Goal: Task Accomplishment & Management: Manage account settings

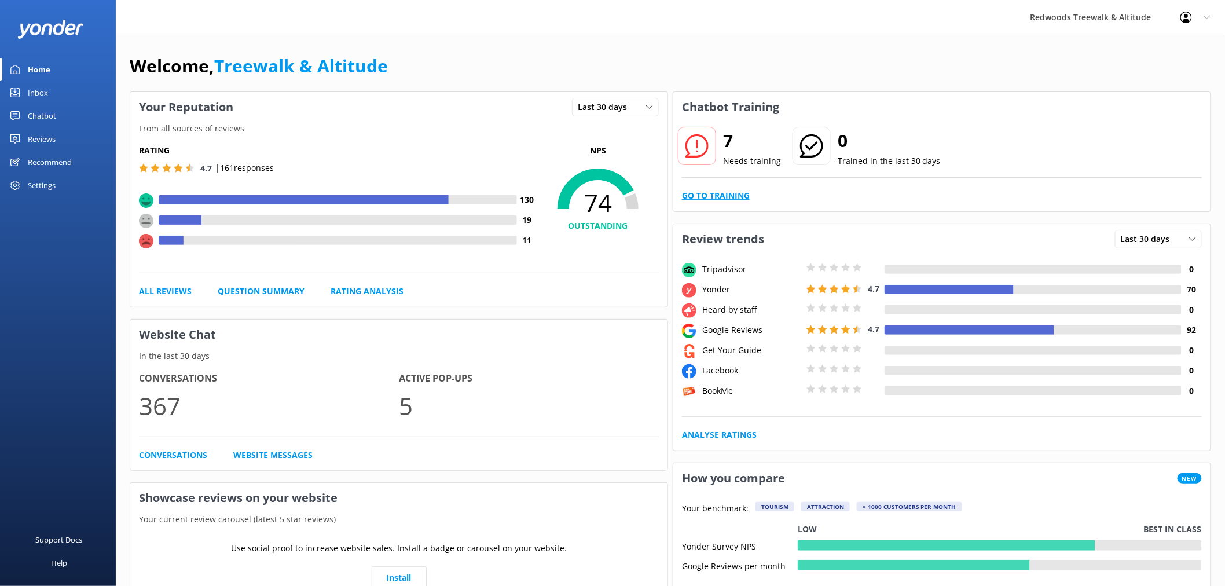
click at [708, 194] on link "Go to Training" at bounding box center [716, 195] width 68 height 13
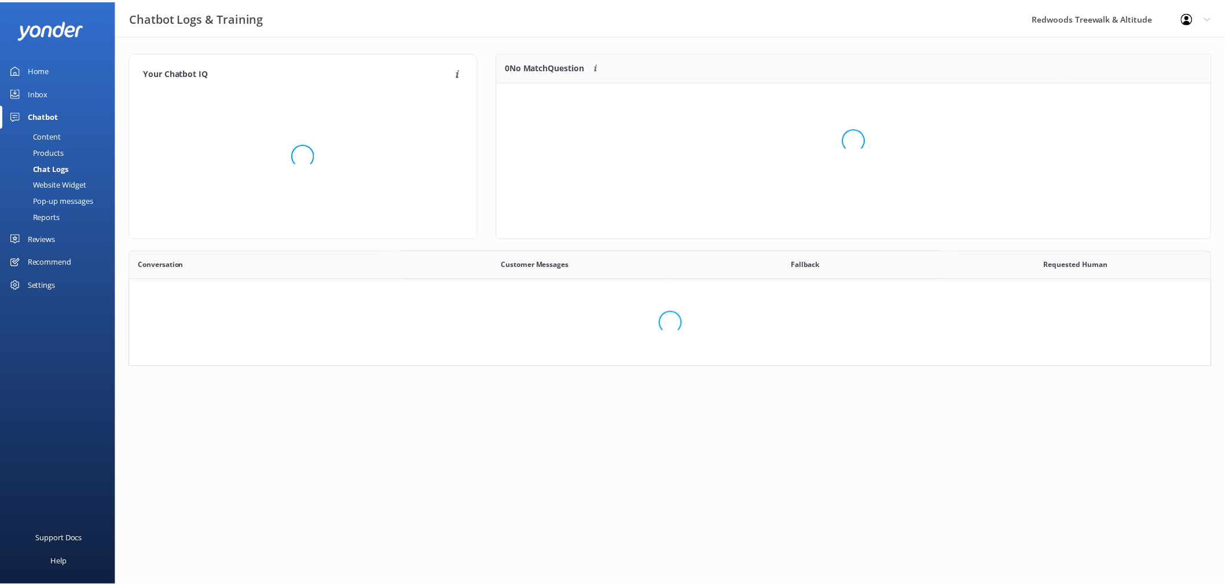
scroll to position [396, 1071]
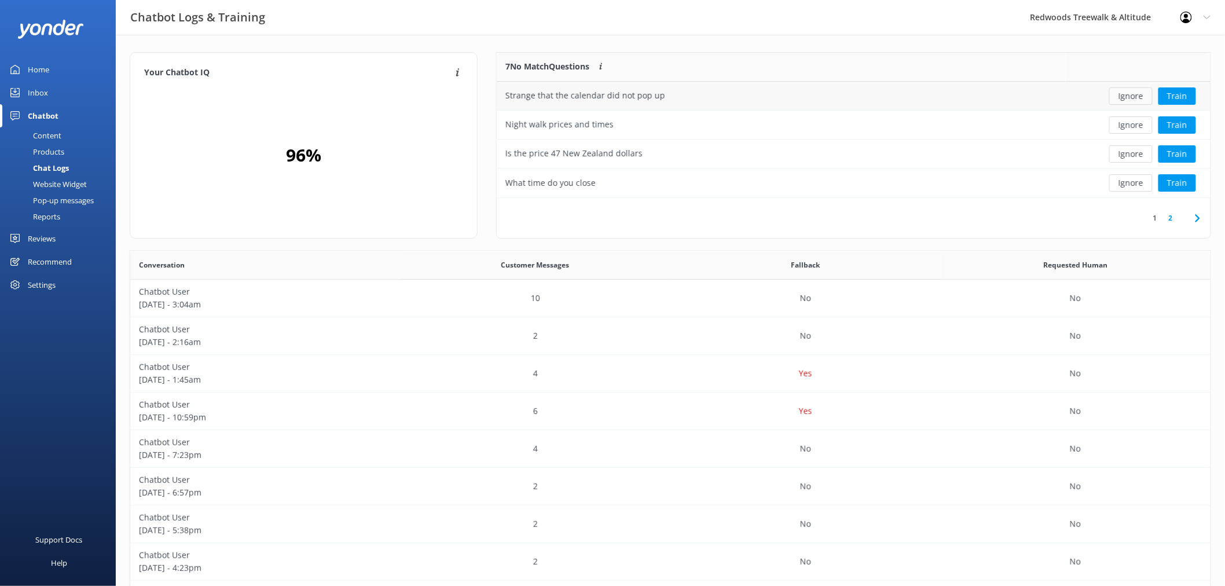
click at [1133, 93] on button "Ignore" at bounding box center [1130, 95] width 43 height 17
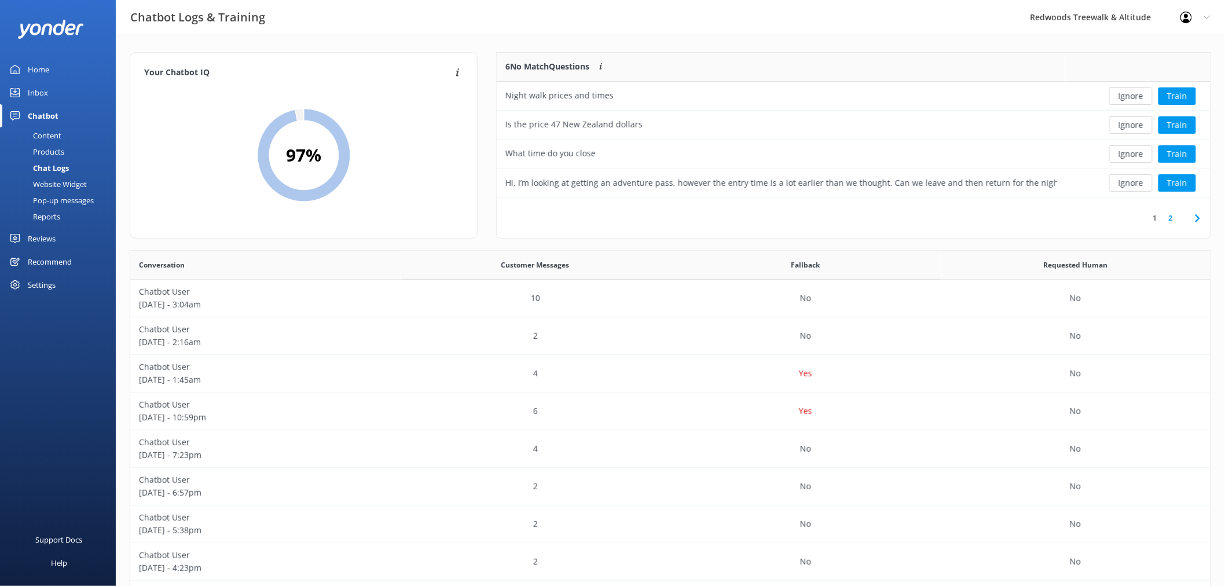
click at [1133, 93] on button "Ignore" at bounding box center [1130, 95] width 43 height 17
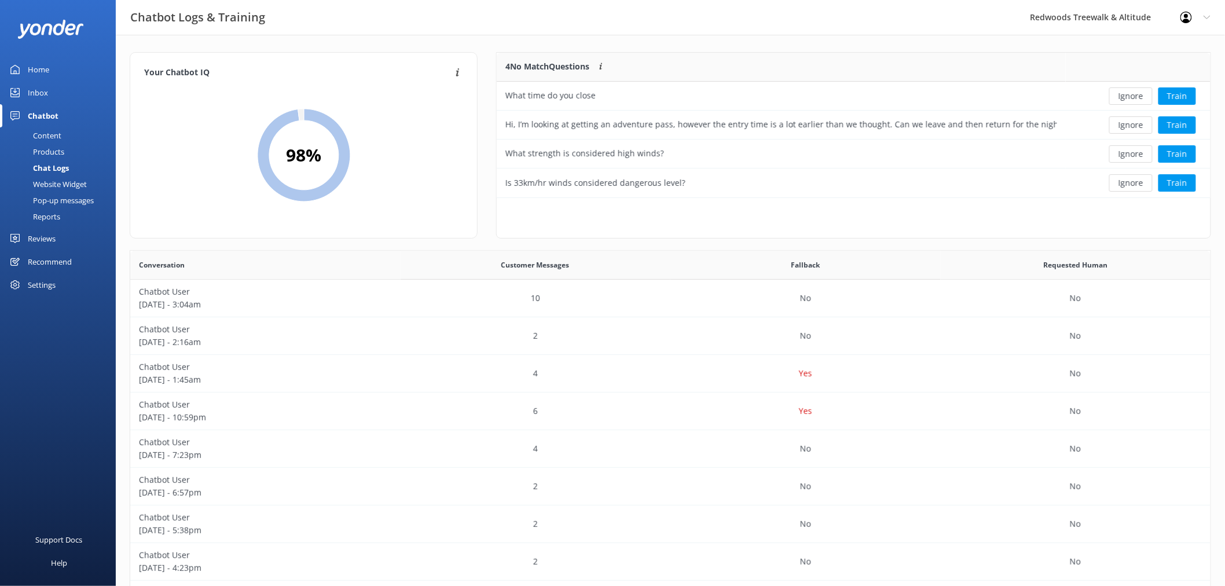
click at [1133, 93] on button "Ignore" at bounding box center [1130, 95] width 43 height 17
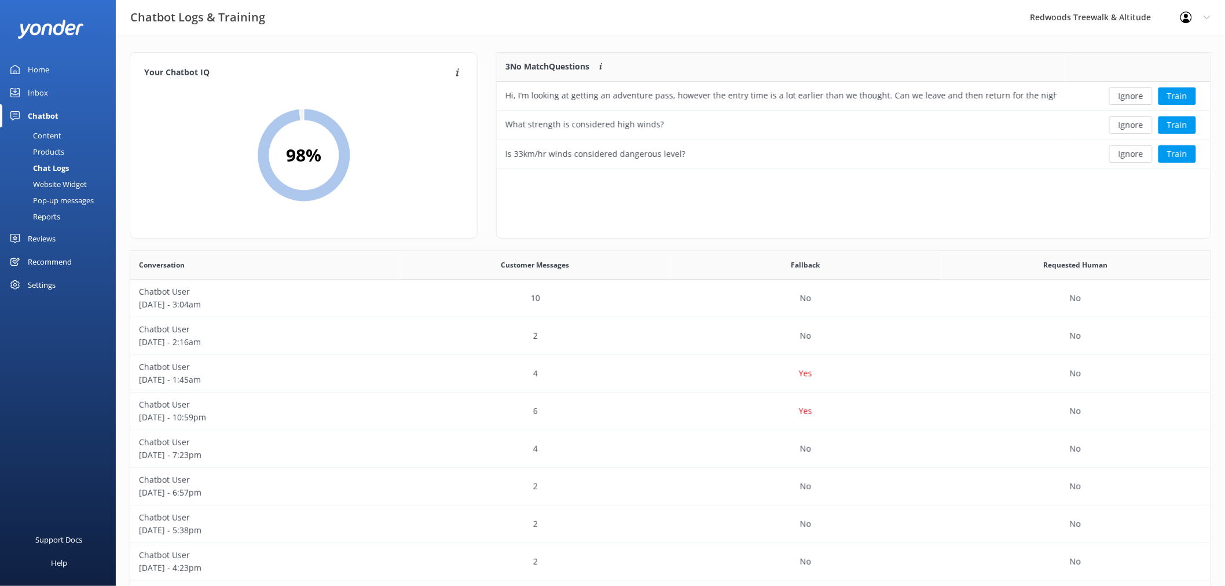
scroll to position [107, 703]
click at [1133, 93] on button "Ignore" at bounding box center [1130, 95] width 43 height 17
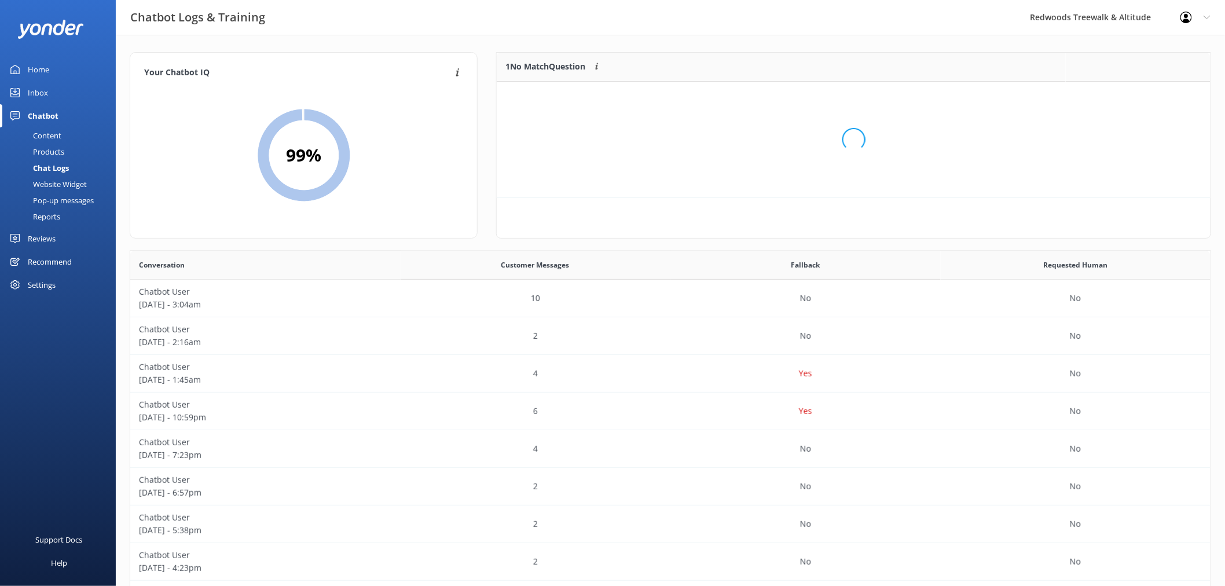
scroll to position [49, 703]
click at [1133, 93] on button "Ignore" at bounding box center [1130, 95] width 43 height 17
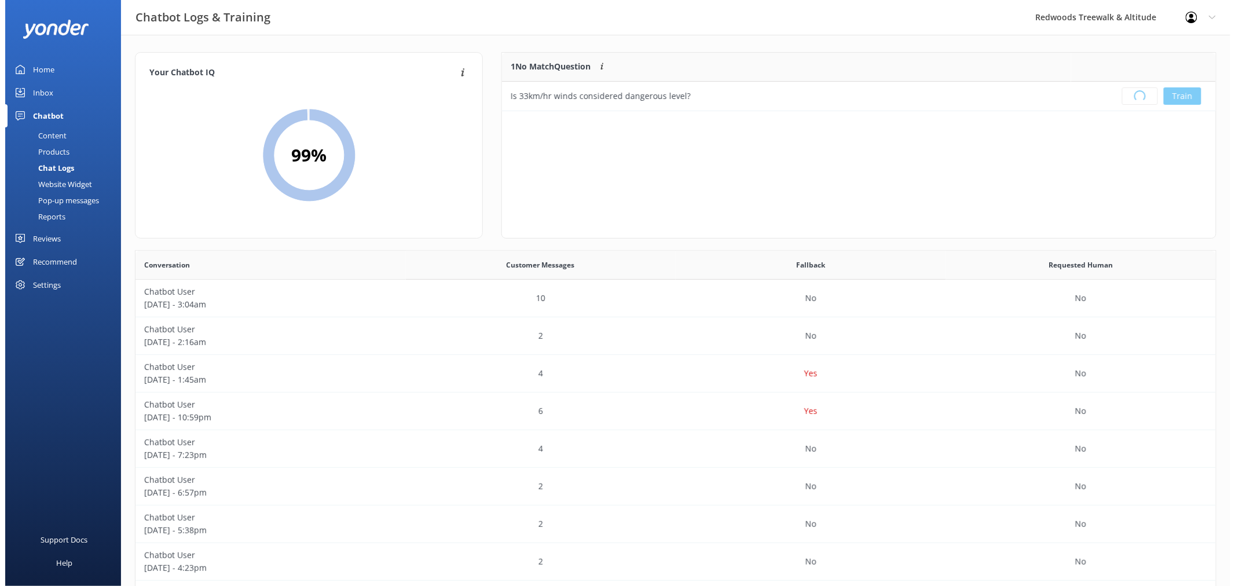
scroll to position [135, 703]
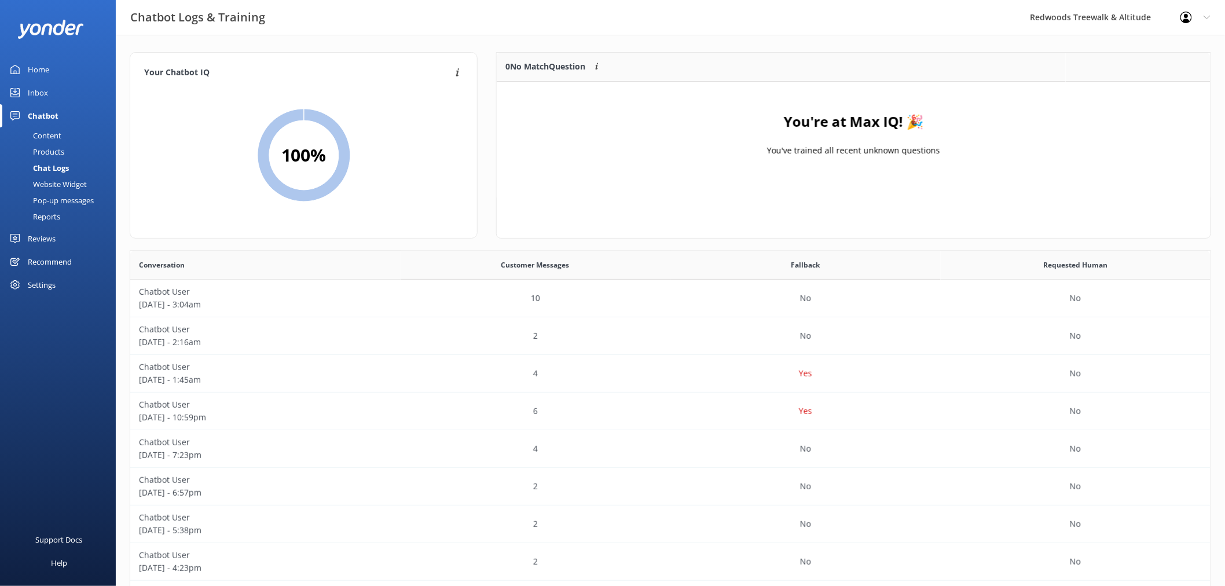
click at [54, 89] on link "Inbox" at bounding box center [58, 92] width 116 height 23
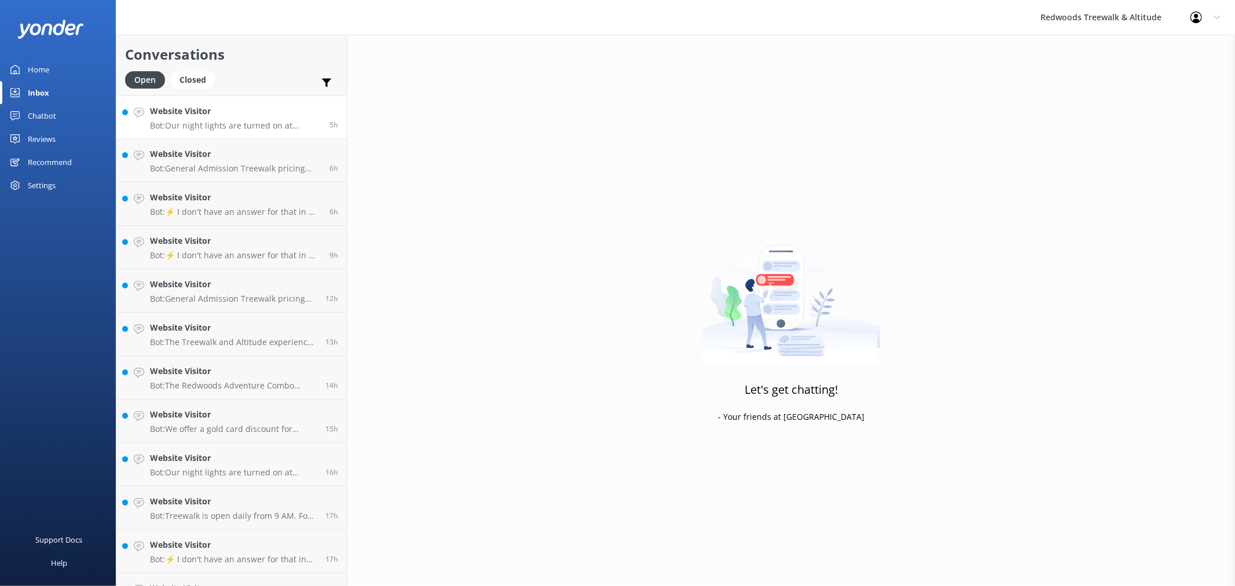
click at [192, 117] on h4 "Website Visitor" at bounding box center [235, 111] width 171 height 13
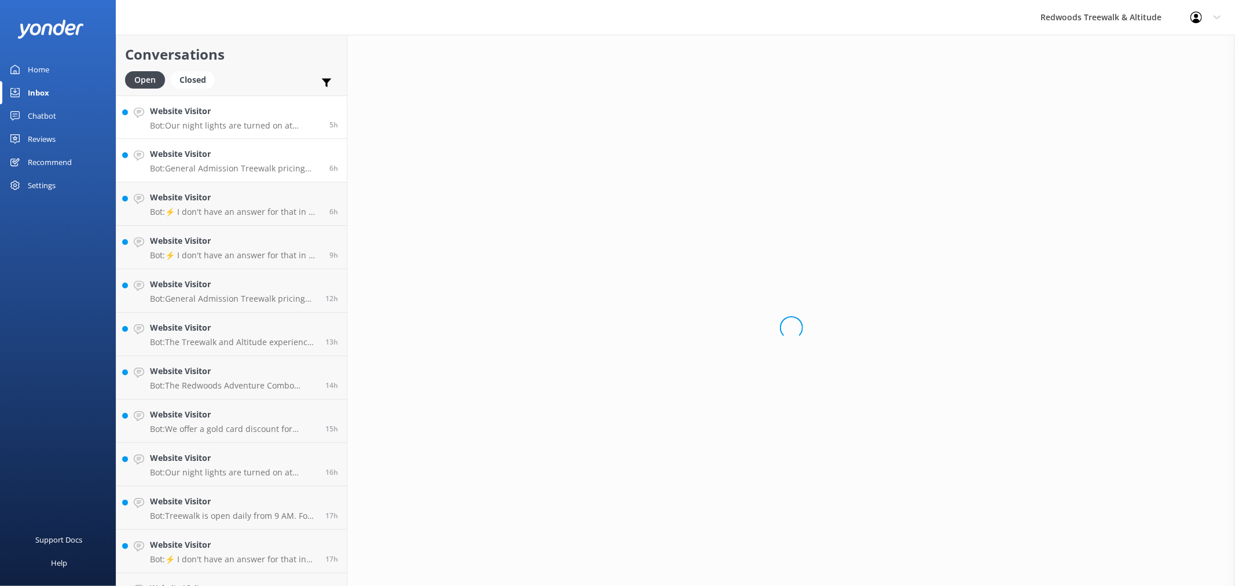
click at [197, 156] on h4 "Website Visitor" at bounding box center [235, 154] width 171 height 13
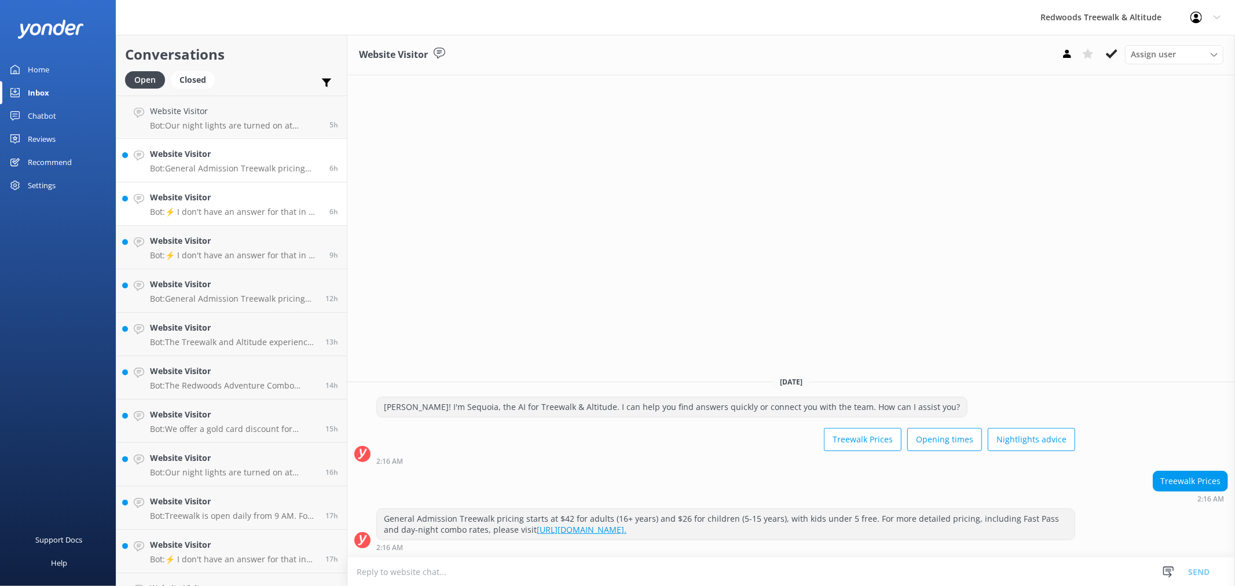
click at [189, 205] on div "Website Visitor Bot: ⚡ I don't have an answer for that in my knowledge base. Pl…" at bounding box center [235, 203] width 171 height 25
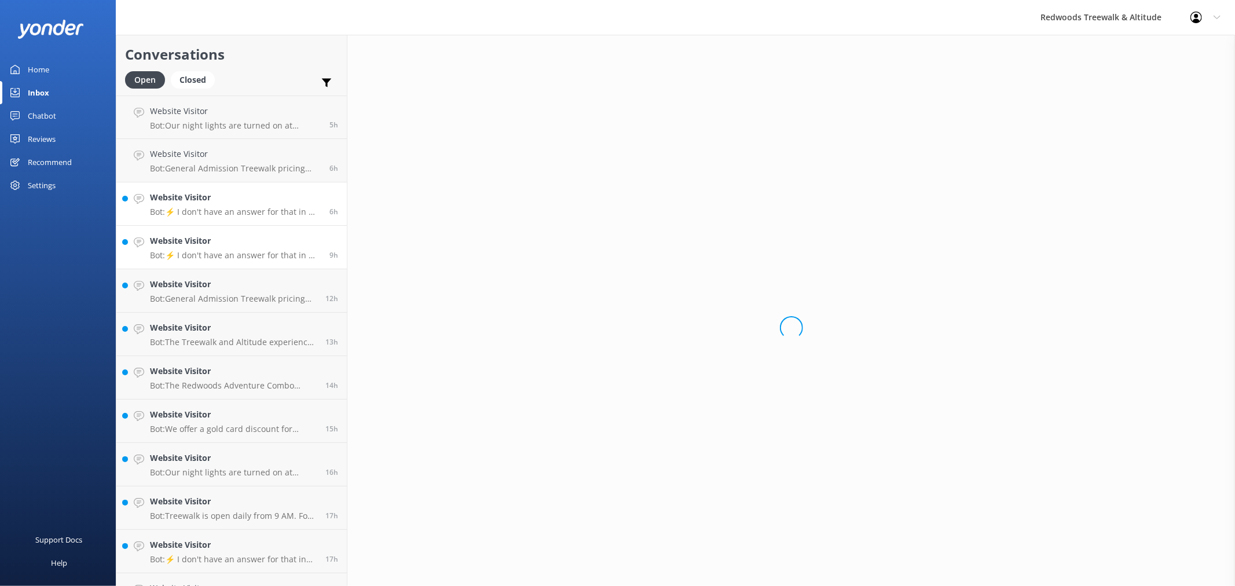
click at [186, 259] on p "Bot: ⚡ I don't have an answer for that in my knowledge base. Please try and rep…" at bounding box center [235, 255] width 171 height 10
click at [175, 303] on p "Bot: General Admission Treewalk pricing starts at $42 for adults (16+ years) an…" at bounding box center [233, 298] width 167 height 10
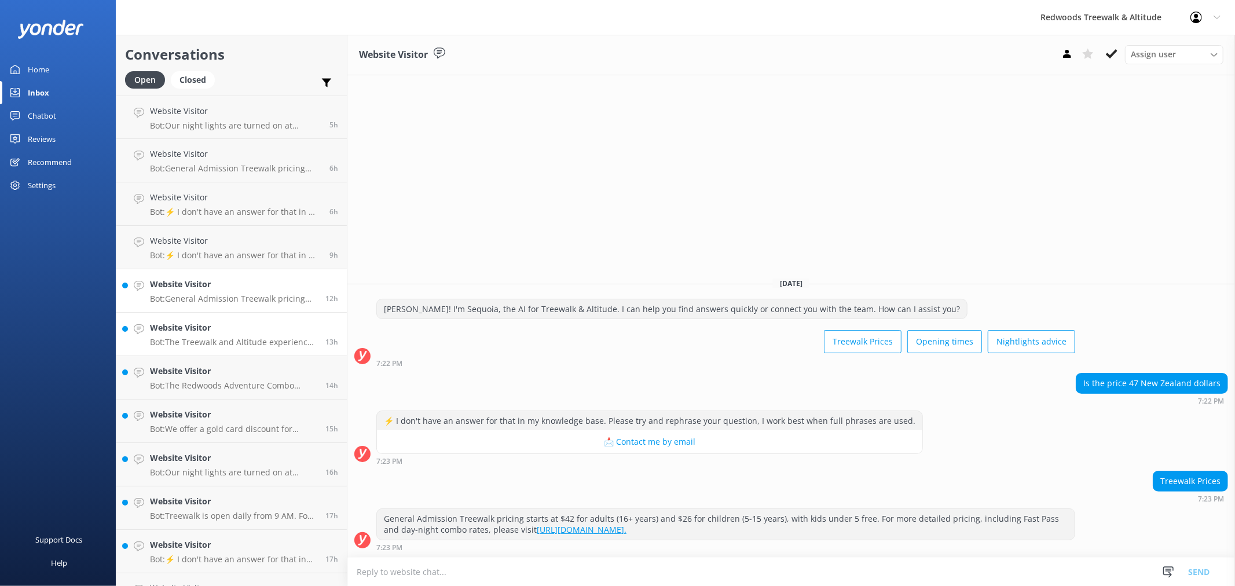
click at [165, 333] on h4 "Website Visitor" at bounding box center [233, 327] width 167 height 13
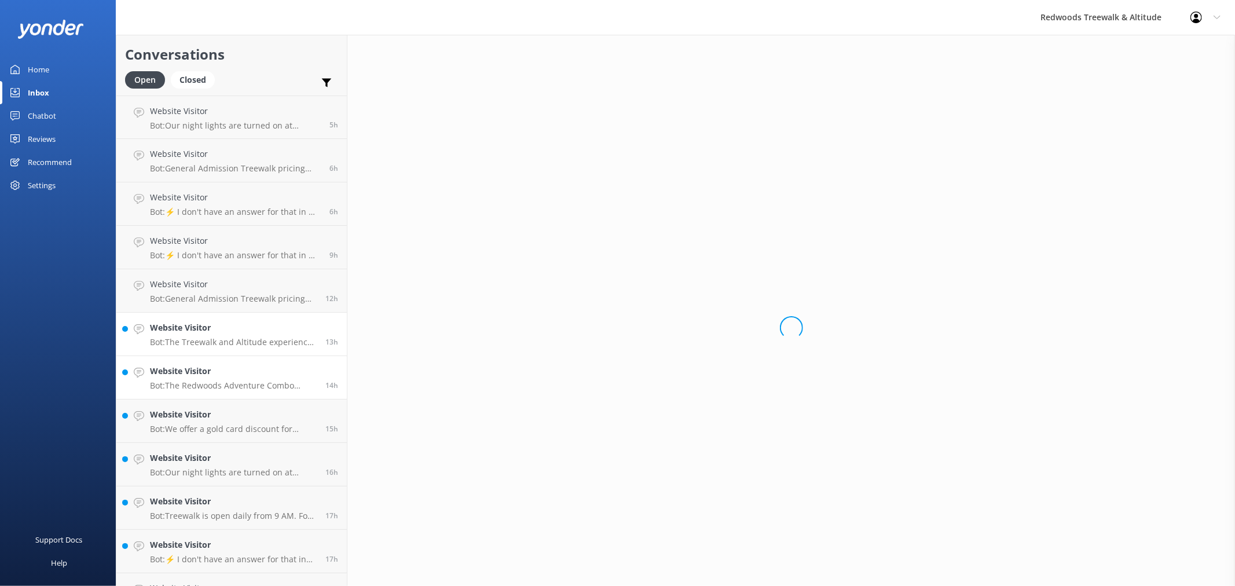
click at [163, 369] on h4 "Website Visitor" at bounding box center [233, 371] width 167 height 13
click at [163, 424] on p "Bot: We offer a gold card discount for New Zealand seniors only. The New Zealan…" at bounding box center [233, 429] width 167 height 10
click at [161, 478] on link "Website Visitor Bot: Our night lights are turned on at sunset, and the night wa…" at bounding box center [231, 464] width 230 height 43
click at [163, 508] on div "Website Visitor Bot: Treewalk is open daily from 9 AM. For last ticket sold tim…" at bounding box center [233, 507] width 167 height 25
click at [160, 535] on link "Website Visitor Bot: ⚡ I don't have an answer for that in my knowledge base. Pl…" at bounding box center [231, 551] width 230 height 43
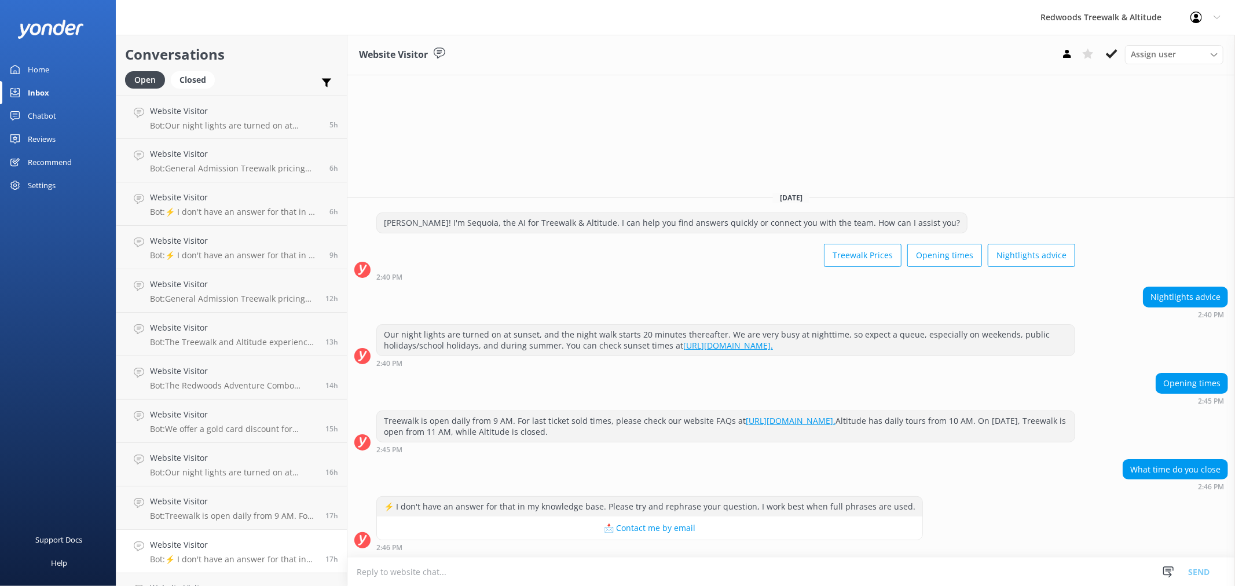
click at [76, 66] on link "Home" at bounding box center [58, 69] width 116 height 23
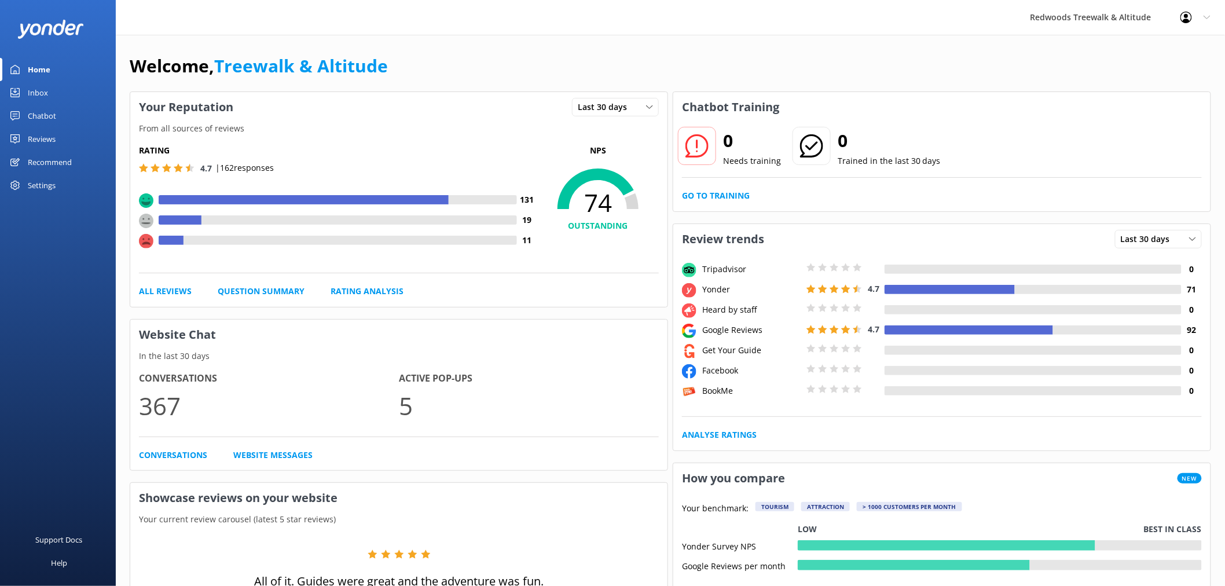
click at [59, 140] on link "Reviews" at bounding box center [58, 138] width 116 height 23
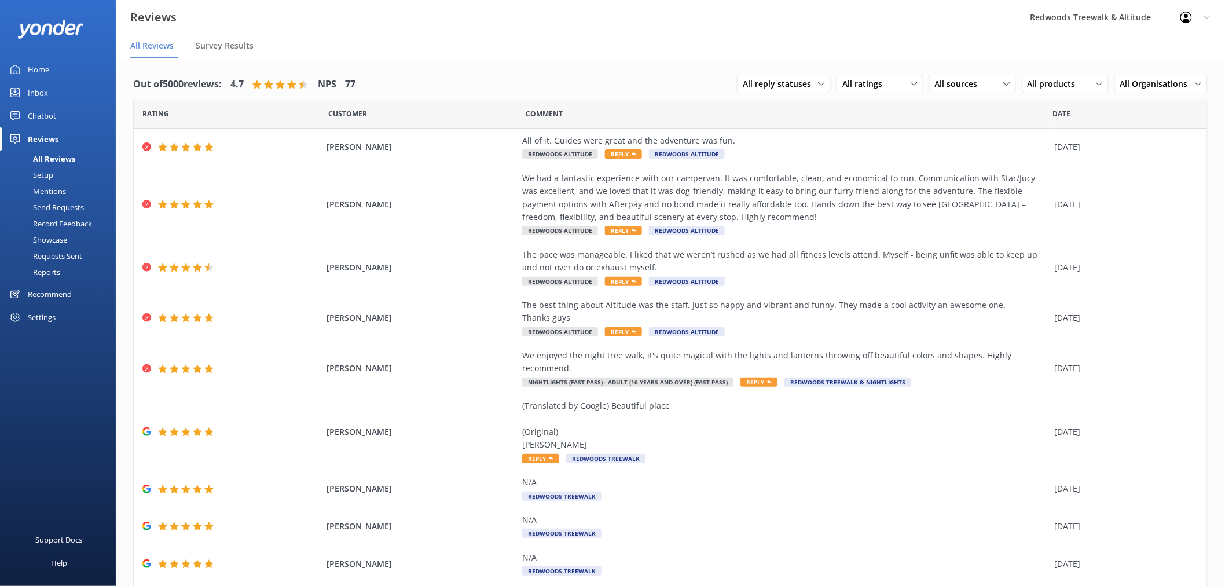
click at [51, 94] on link "Inbox" at bounding box center [58, 92] width 116 height 23
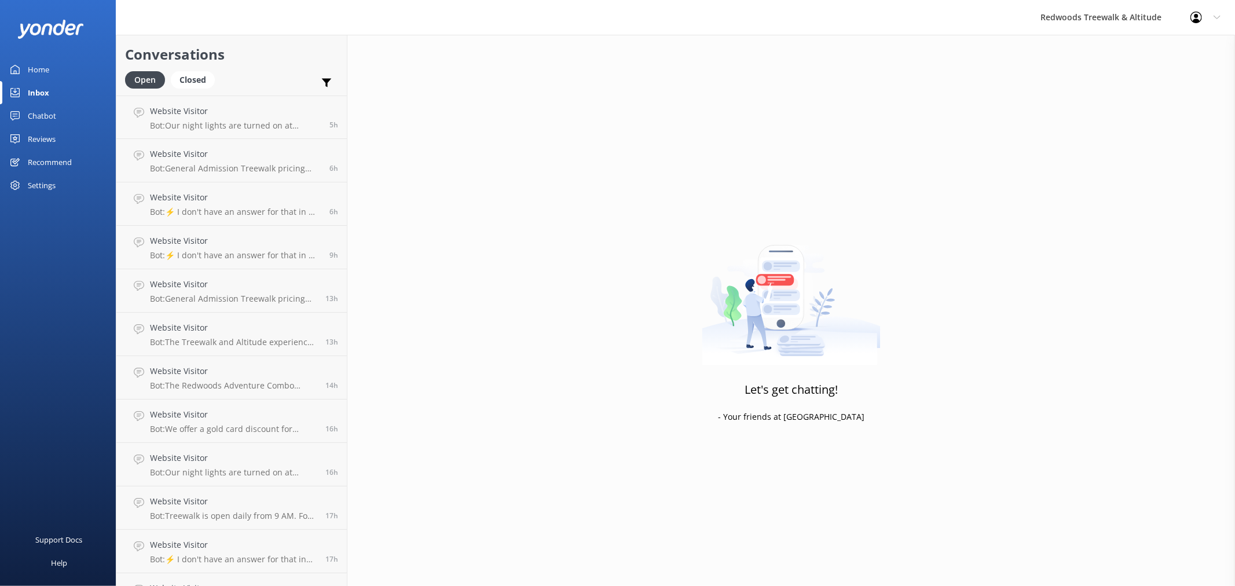
click at [50, 133] on div "Reviews" at bounding box center [42, 138] width 28 height 23
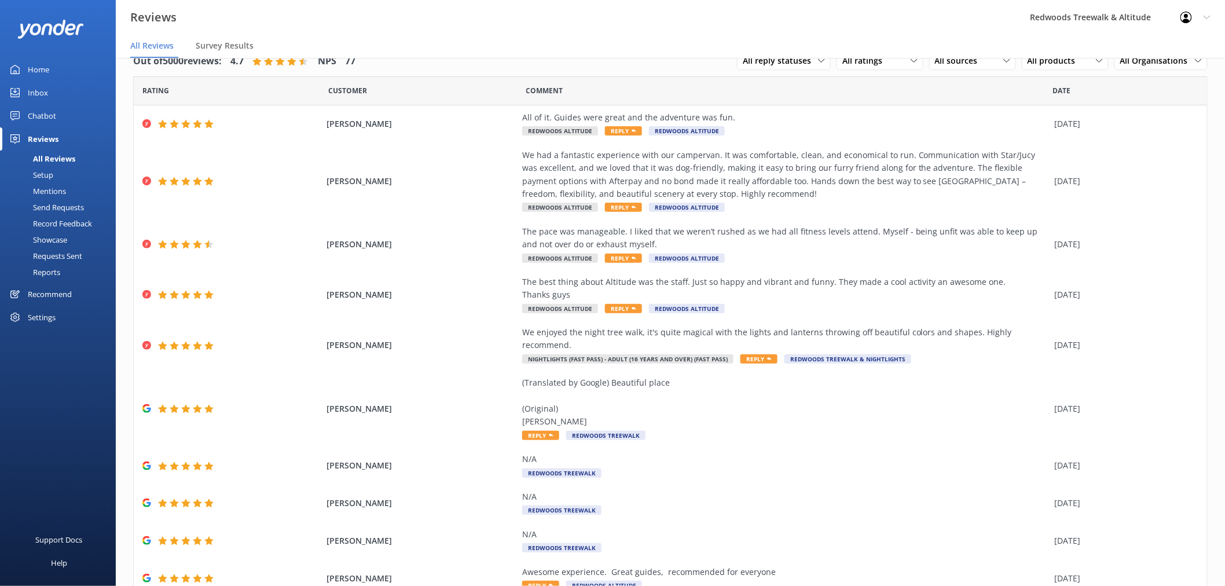
click at [77, 100] on link "Inbox" at bounding box center [58, 92] width 116 height 23
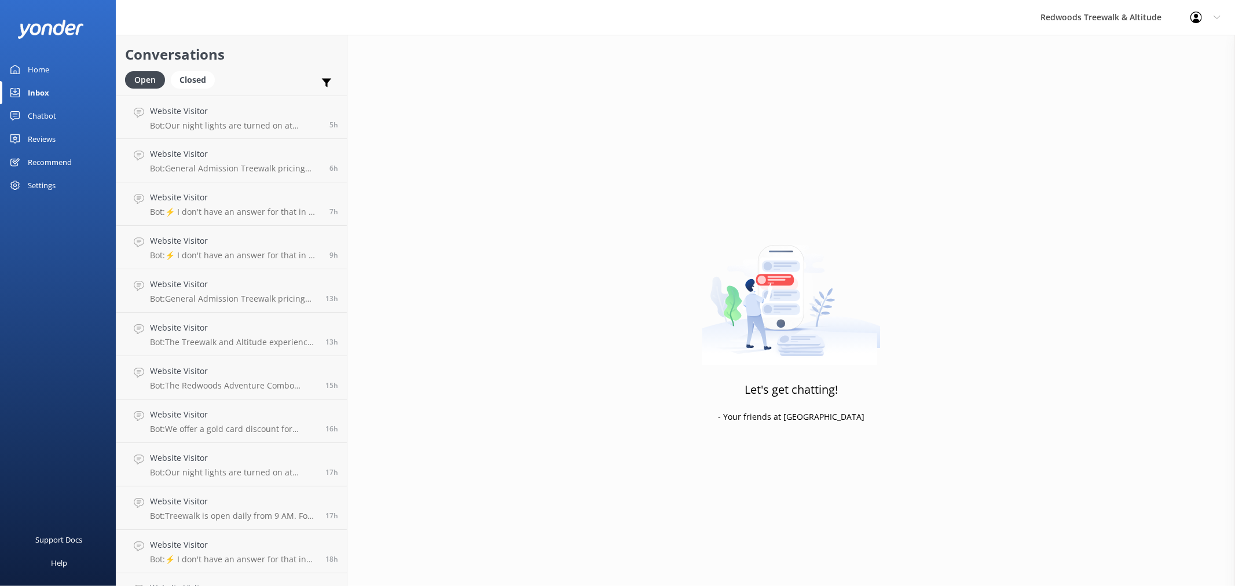
click at [72, 70] on link "Home" at bounding box center [58, 69] width 116 height 23
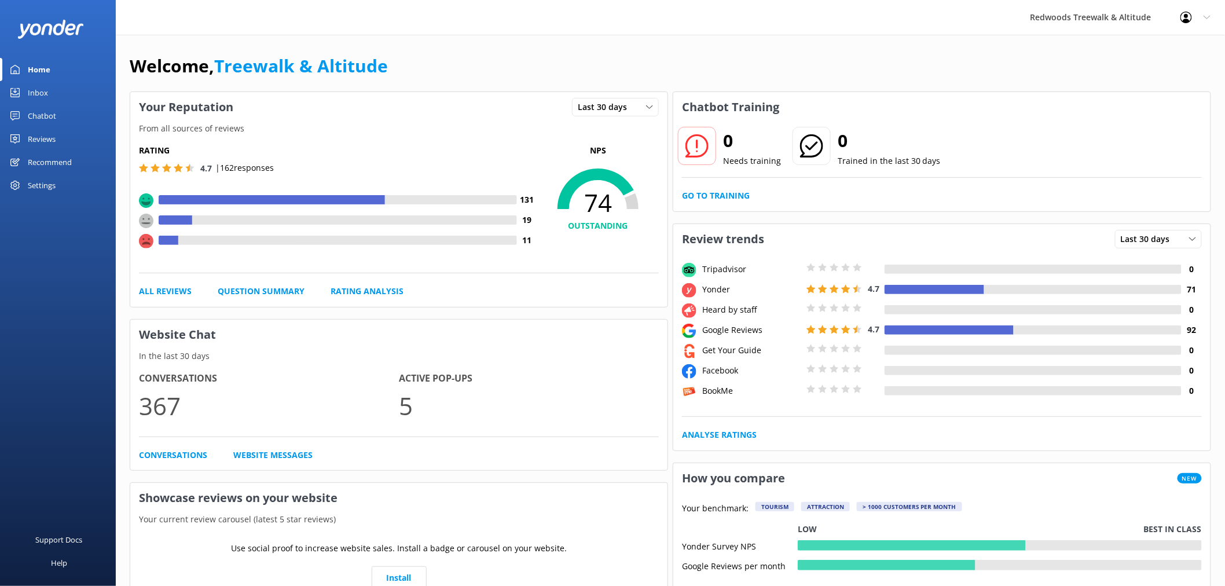
click at [64, 131] on link "Reviews" at bounding box center [58, 138] width 116 height 23
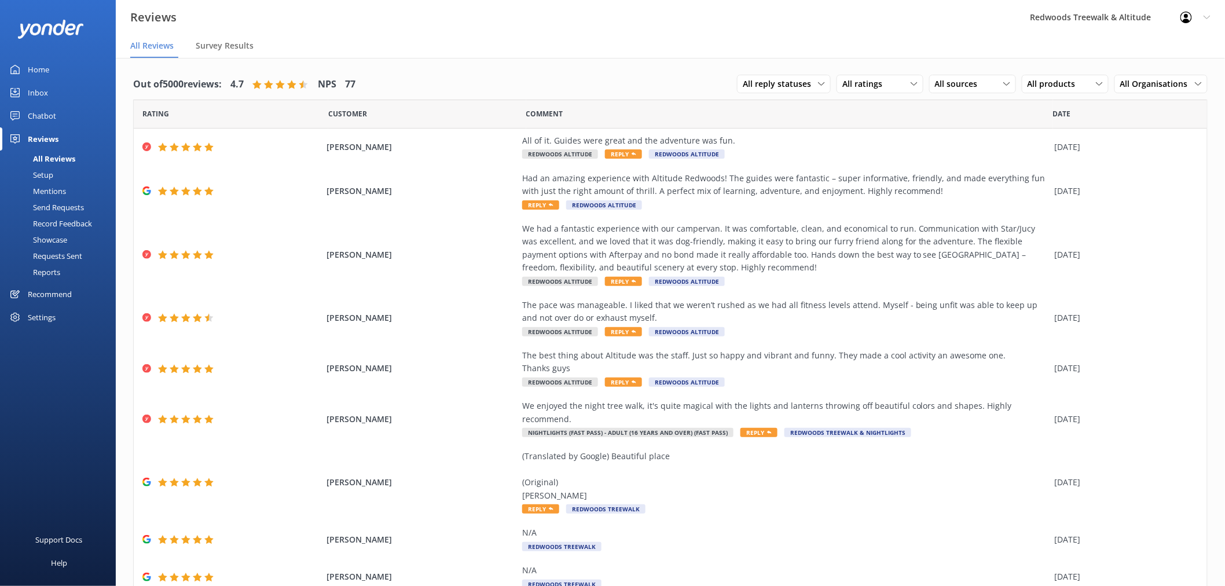
click at [68, 86] on link "Inbox" at bounding box center [58, 92] width 116 height 23
